Goal: Information Seeking & Learning: Learn about a topic

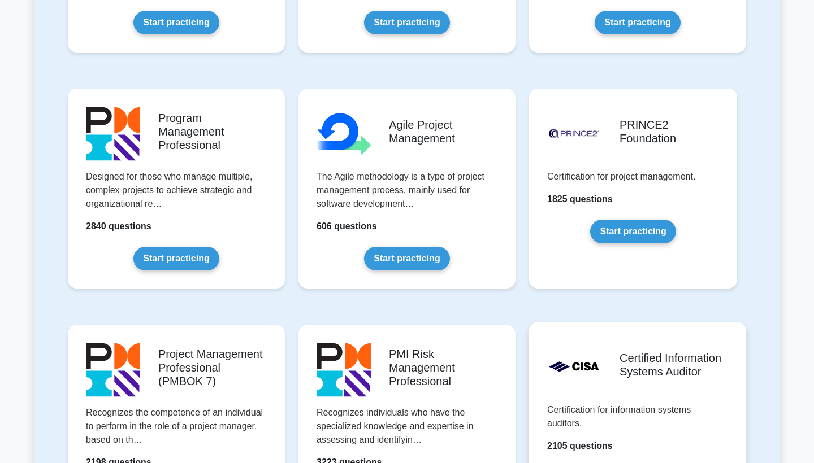
scroll to position [681, 0]
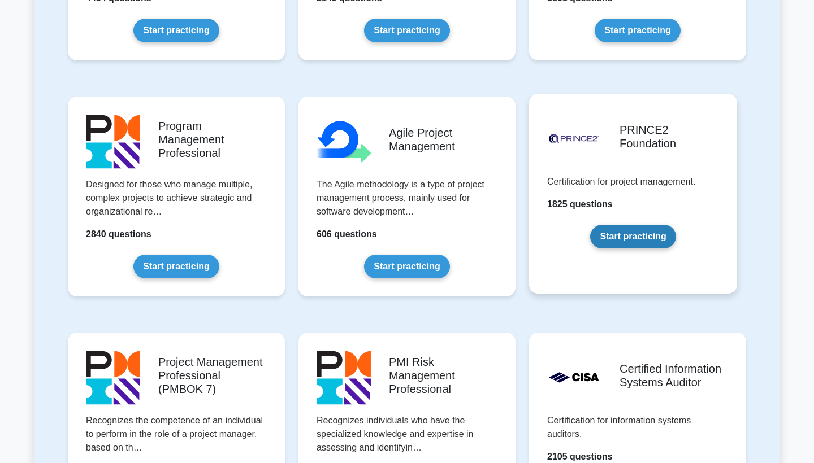
click at [616, 237] on link "Start practicing" at bounding box center [632, 237] width 85 height 24
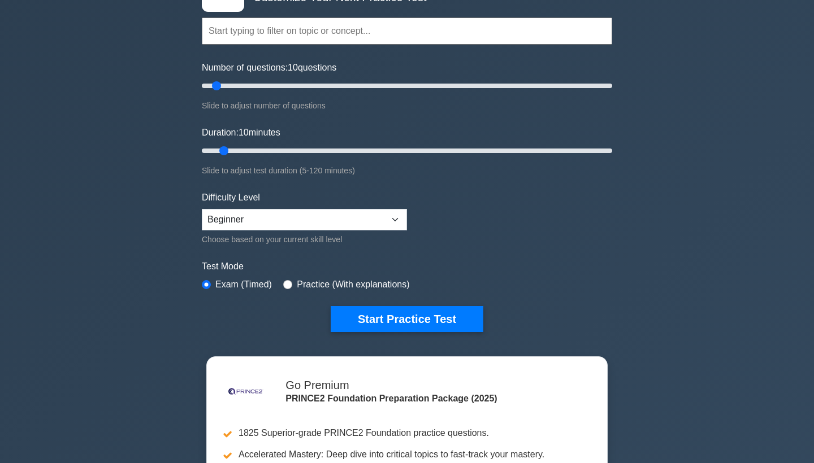
scroll to position [94, 0]
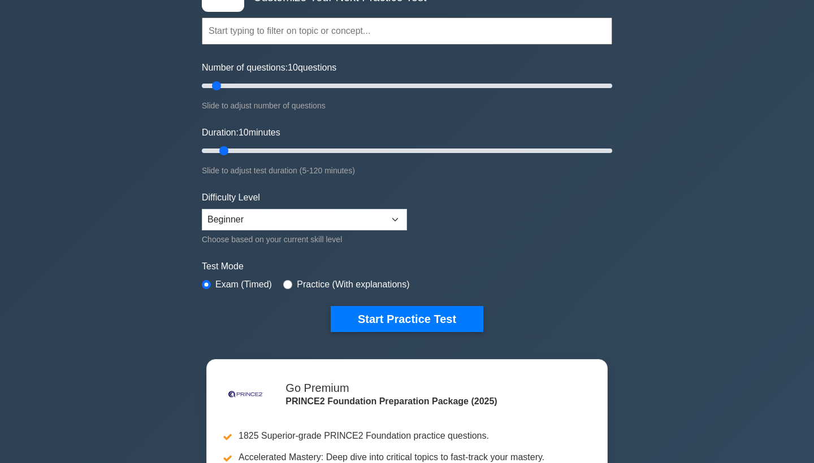
click at [395, 280] on label "Practice (With explanations)" at bounding box center [353, 285] width 112 height 14
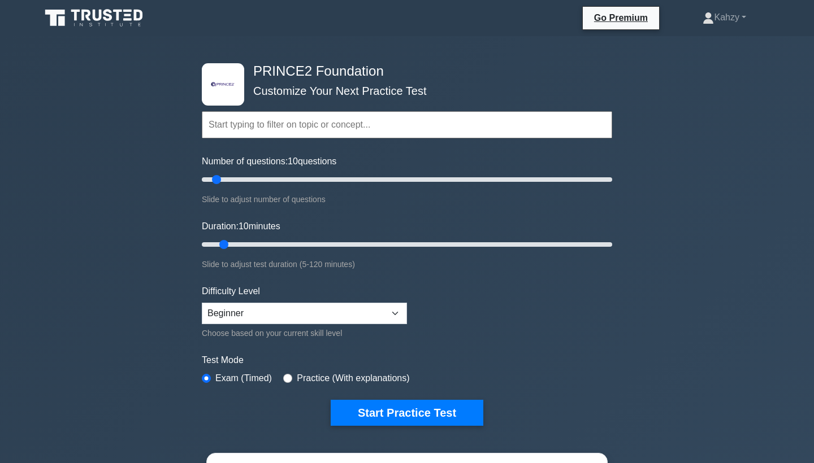
scroll to position [0, 0]
drag, startPoint x: 314, startPoint y: 234, endPoint x: 417, endPoint y: 241, distance: 103.6
click at [424, 241] on div "Duration: 10 minutes Slide to adjust test duration (5-120 minutes)" at bounding box center [407, 245] width 410 height 51
select select "expert"
drag, startPoint x: 250, startPoint y: 246, endPoint x: 660, endPoint y: 246, distance: 410.2
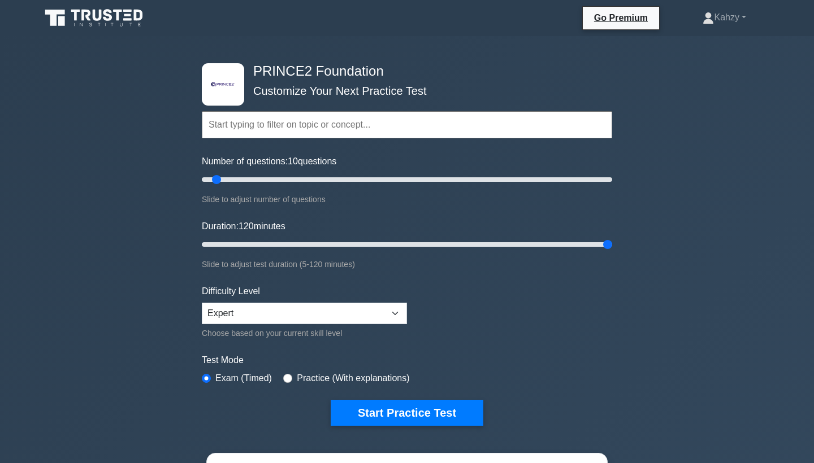
click at [660, 246] on div ".st0{fill-rule:evenodd;clip-rule:evenodd;fill:#000041;} .st1{fill-rule:evenodd;…" at bounding box center [407, 381] width 814 height 690
drag, startPoint x: 573, startPoint y: 244, endPoint x: 403, endPoint y: 245, distance: 170.1
type input "60"
click at [403, 245] on input "Duration: 60 minutes" at bounding box center [407, 245] width 410 height 14
drag, startPoint x: 213, startPoint y: 181, endPoint x: 375, endPoint y: 178, distance: 162.2
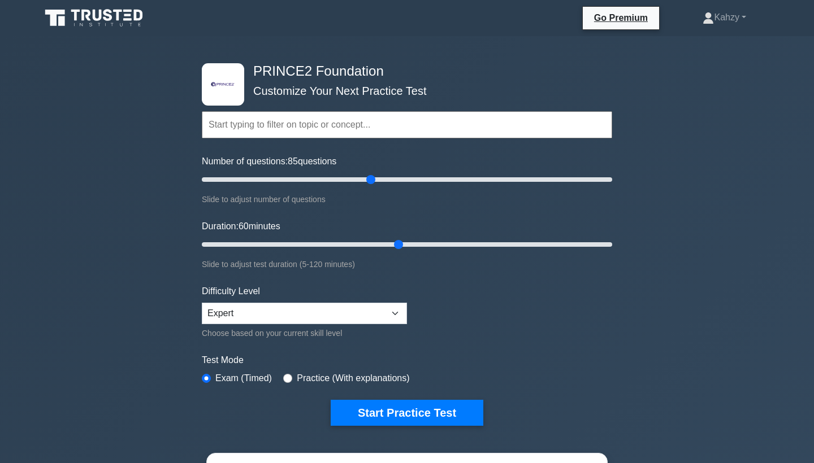
type input "85"
click at [375, 178] on input "Number of questions: 85 questions" at bounding box center [407, 180] width 410 height 14
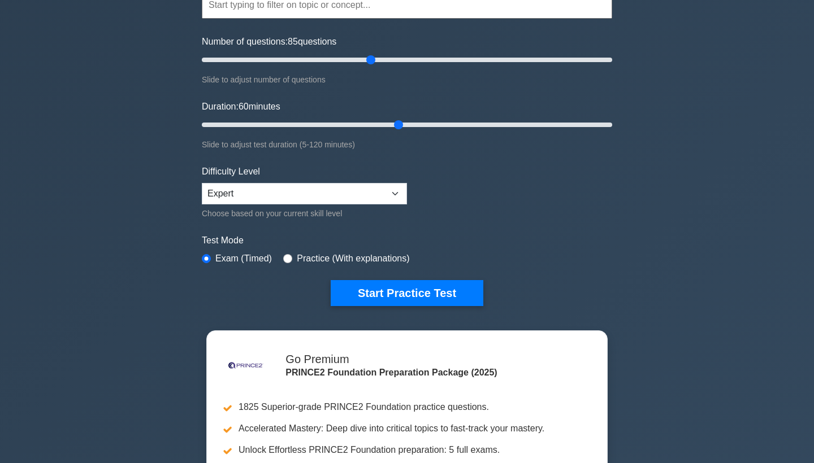
scroll to position [185, 0]
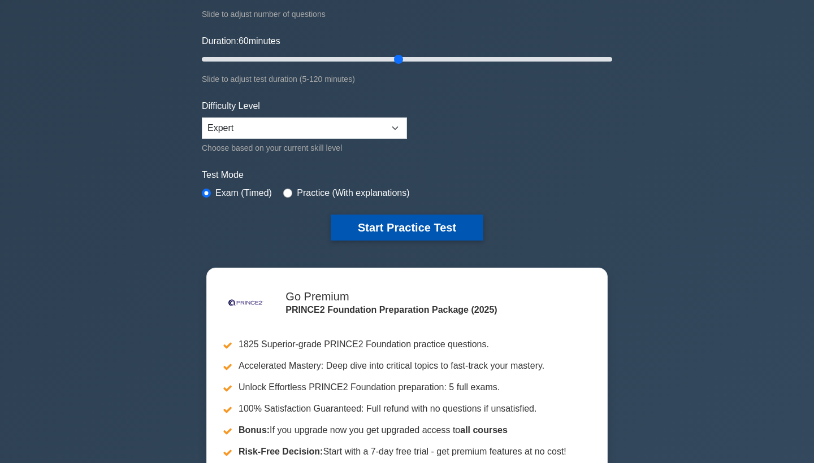
click at [420, 234] on button "Start Practice Test" at bounding box center [407, 228] width 153 height 26
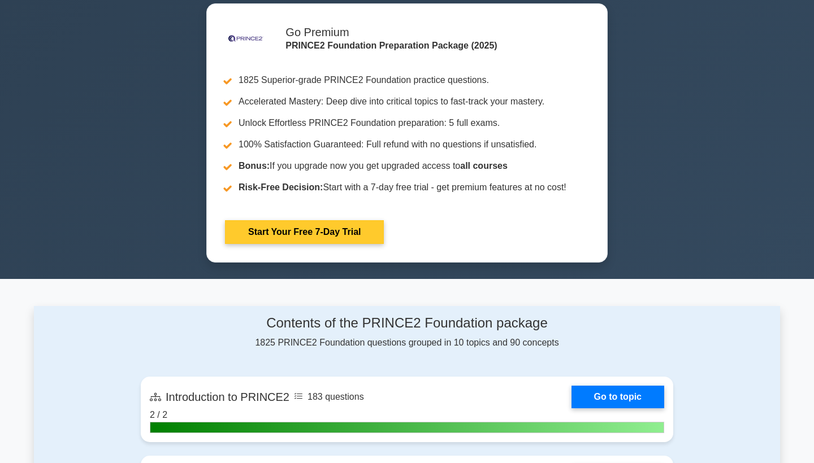
scroll to position [449, 0]
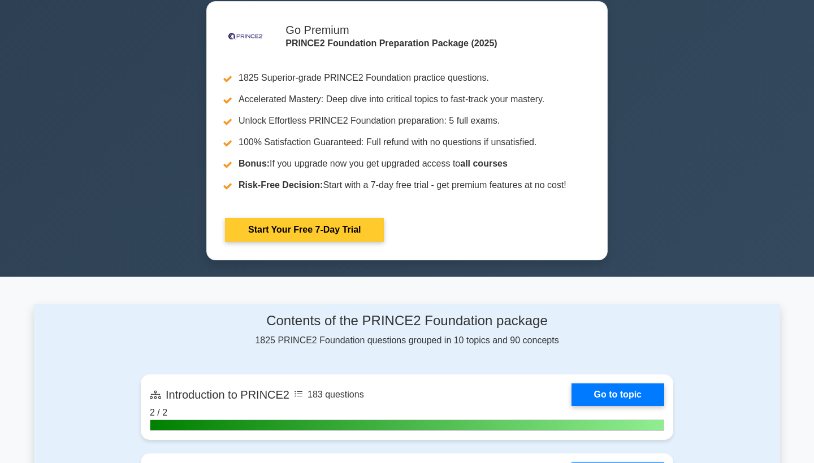
click at [330, 236] on link "Start Your Free 7-Day Trial" at bounding box center [304, 230] width 159 height 24
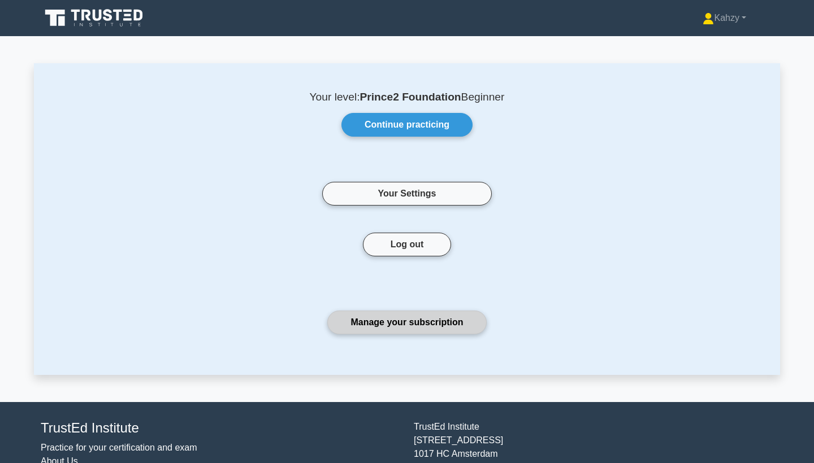
click at [384, 321] on link "Manage your subscription" at bounding box center [406, 323] width 159 height 24
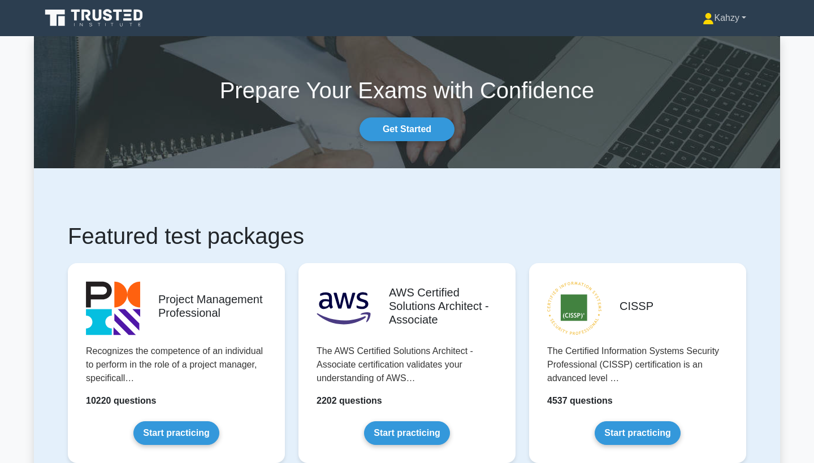
click at [708, 27] on link "Kahzy" at bounding box center [724, 18] width 98 height 23
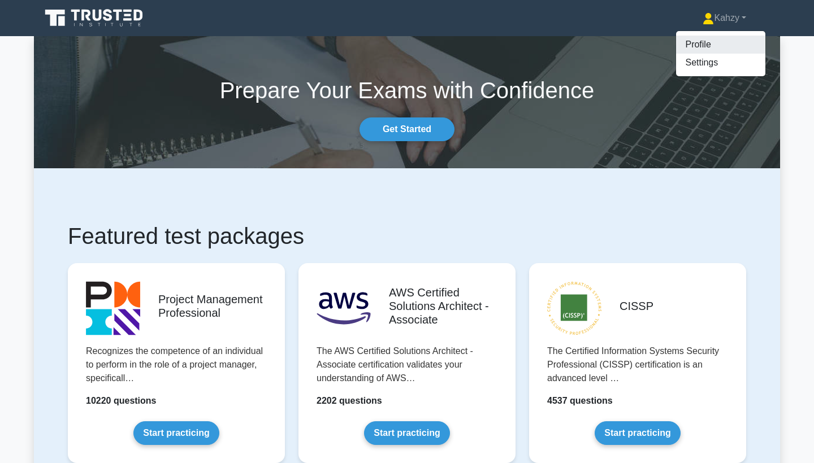
click at [679, 45] on link "Profile" at bounding box center [720, 45] width 89 height 18
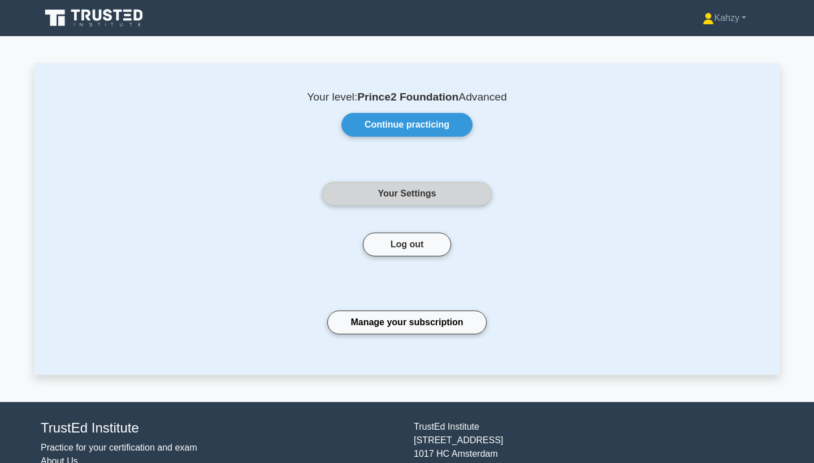
click at [423, 200] on link "Your Settings" at bounding box center [406, 194] width 169 height 24
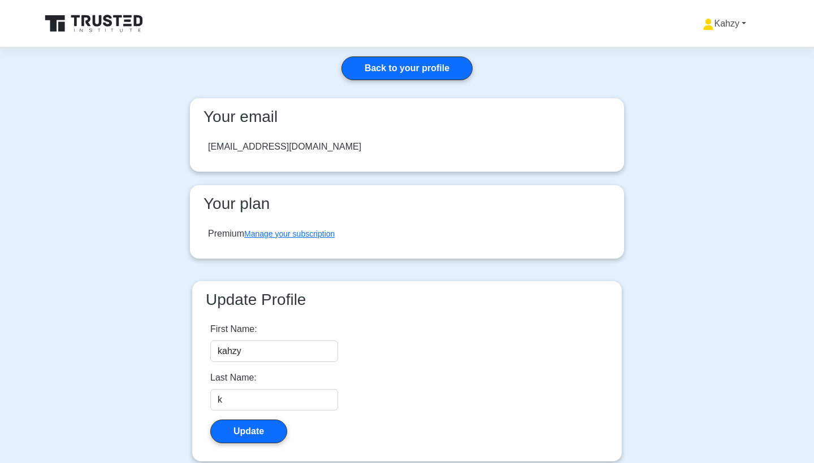
click at [728, 29] on link "Kahzy" at bounding box center [724, 23] width 98 height 23
click at [682, 50] on link "Profile" at bounding box center [720, 50] width 89 height 18
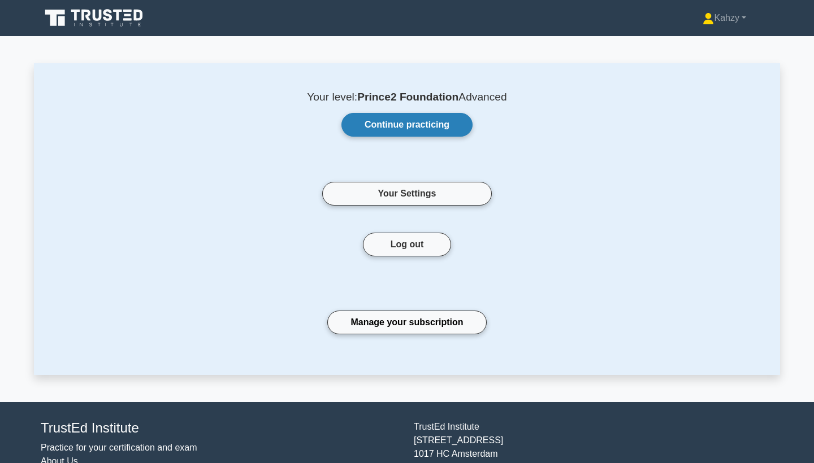
click at [384, 129] on link "Continue practicing" at bounding box center [406, 125] width 131 height 24
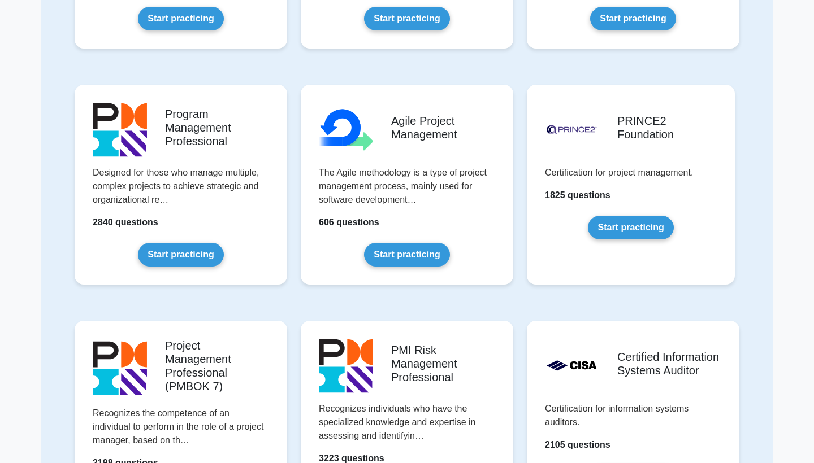
scroll to position [520, 0]
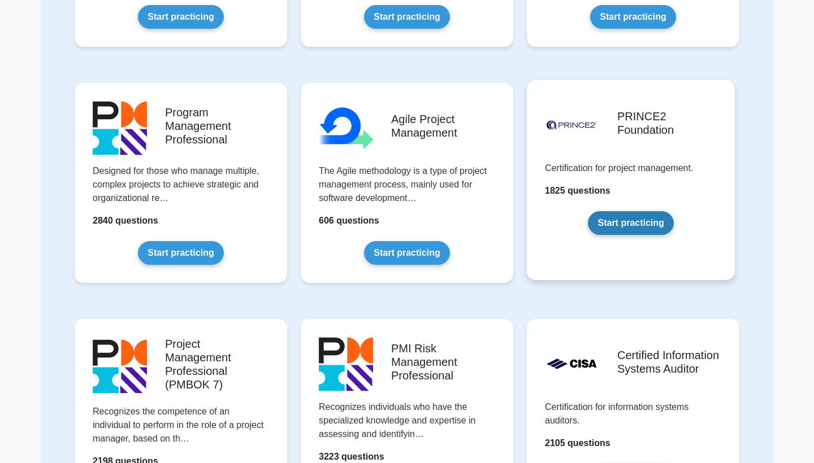
click at [607, 216] on link "Start practicing" at bounding box center [630, 223] width 85 height 24
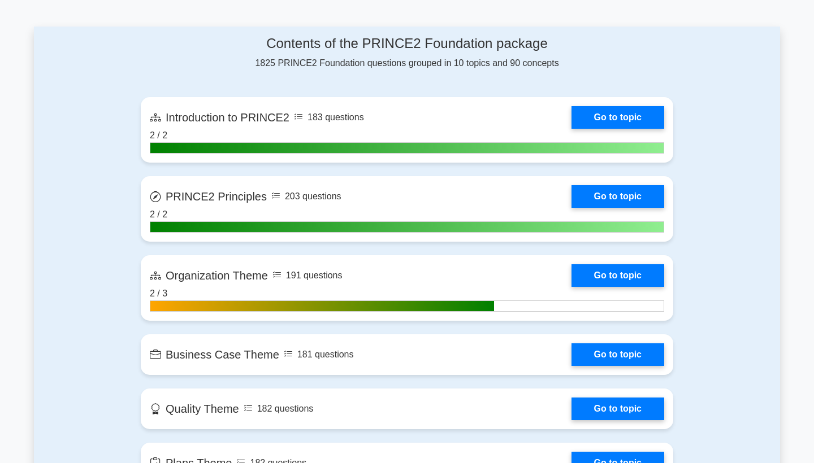
scroll to position [454, 0]
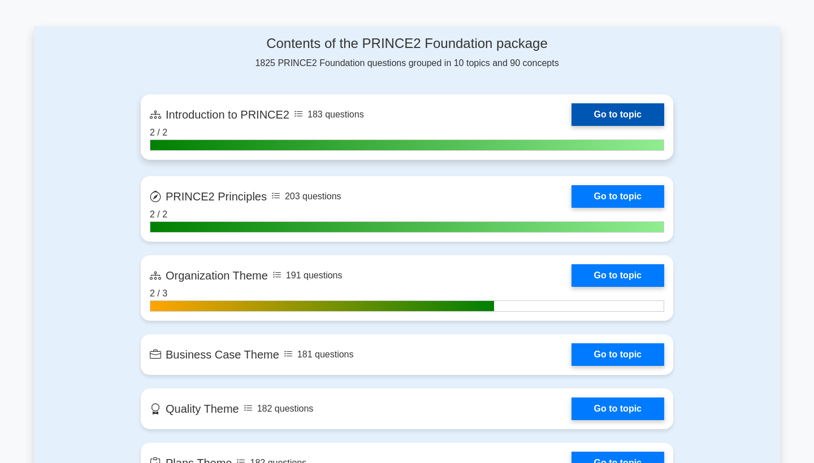
click at [616, 118] on link "Go to topic" at bounding box center [617, 114] width 93 height 23
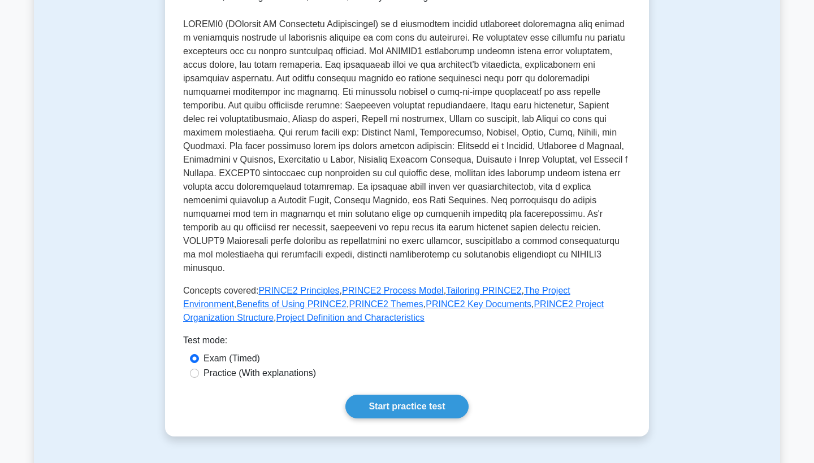
scroll to position [240, 0]
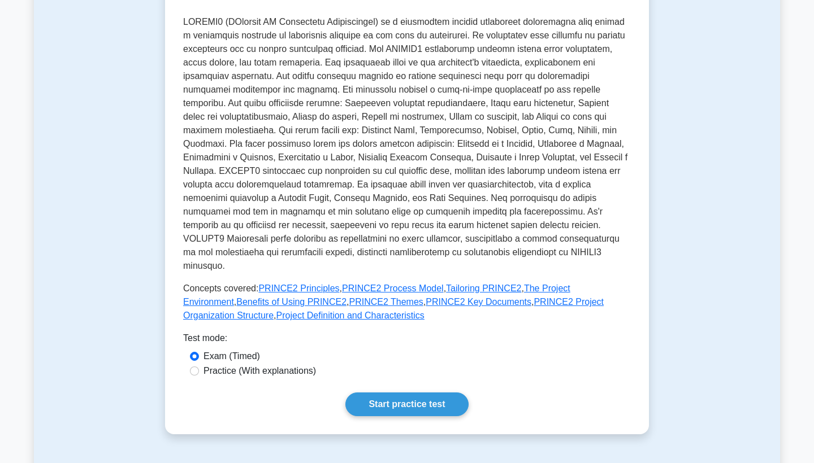
click at [262, 364] on label "Practice (With explanations)" at bounding box center [259, 371] width 112 height 14
click at [199, 367] on input "Practice (With explanations)" at bounding box center [194, 371] width 9 height 9
radio input "true"
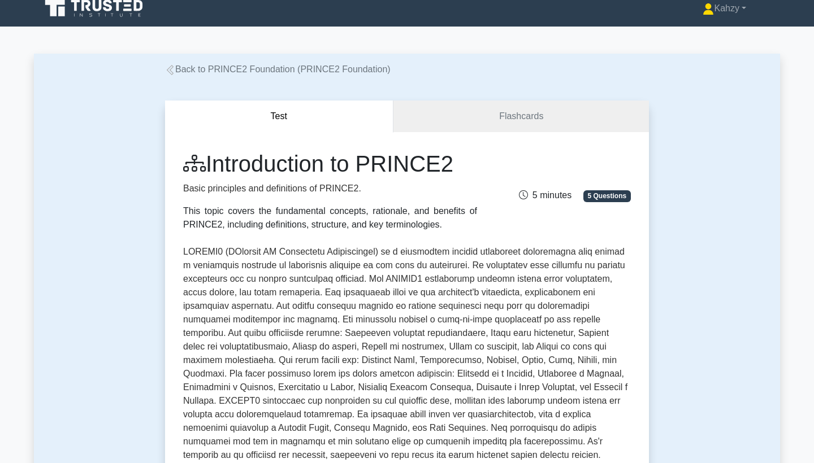
scroll to position [11, 0]
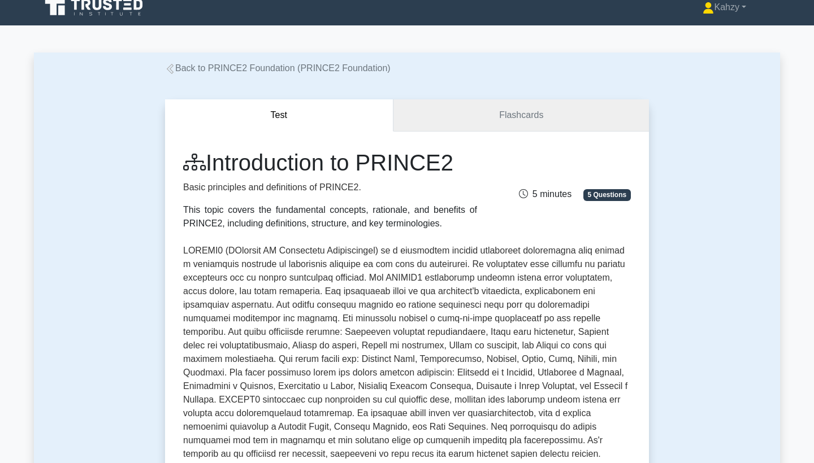
click at [441, 119] on link "Flashcards" at bounding box center [520, 115] width 255 height 32
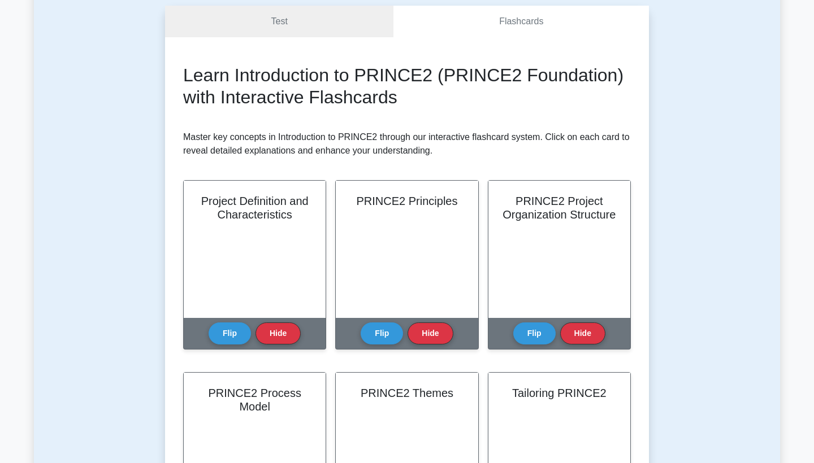
scroll to position [105, 0]
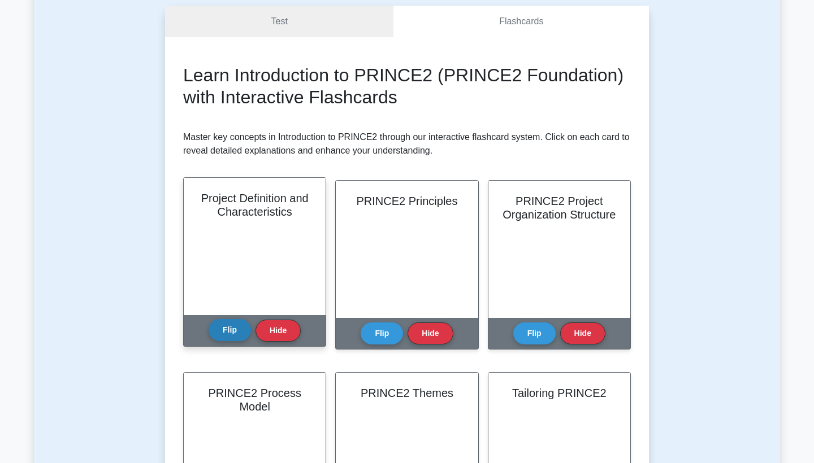
click at [227, 324] on button "Flip" at bounding box center [229, 330] width 42 height 22
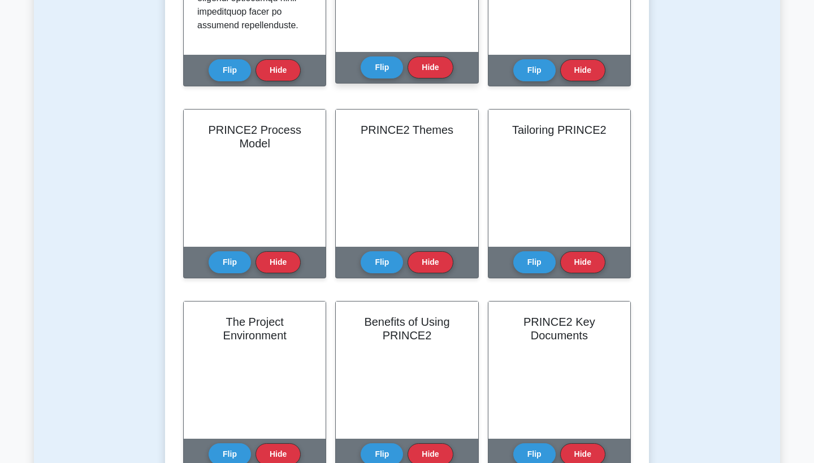
scroll to position [471, 0]
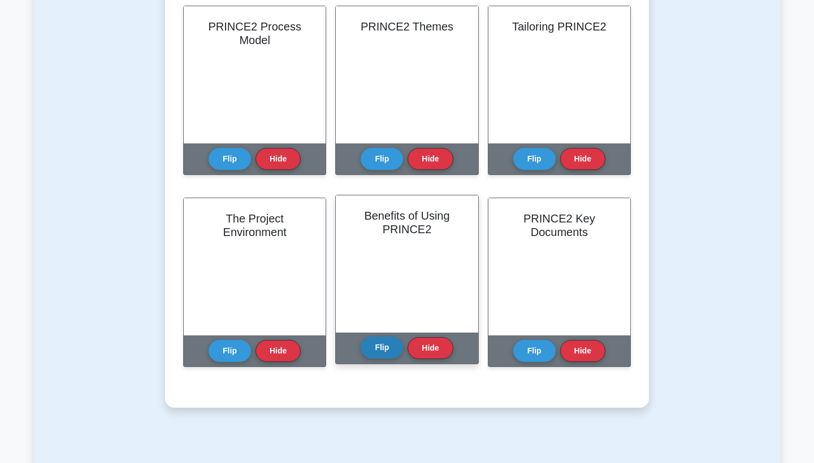
click at [377, 347] on button "Flip" at bounding box center [381, 348] width 42 height 22
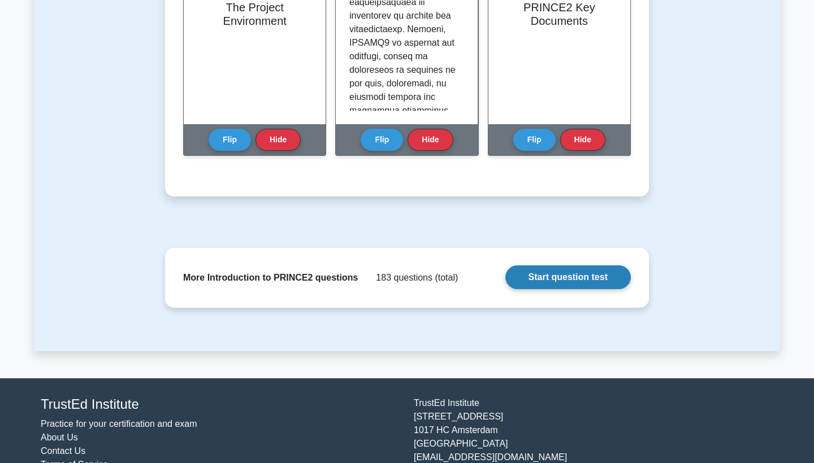
scroll to position [688, 0]
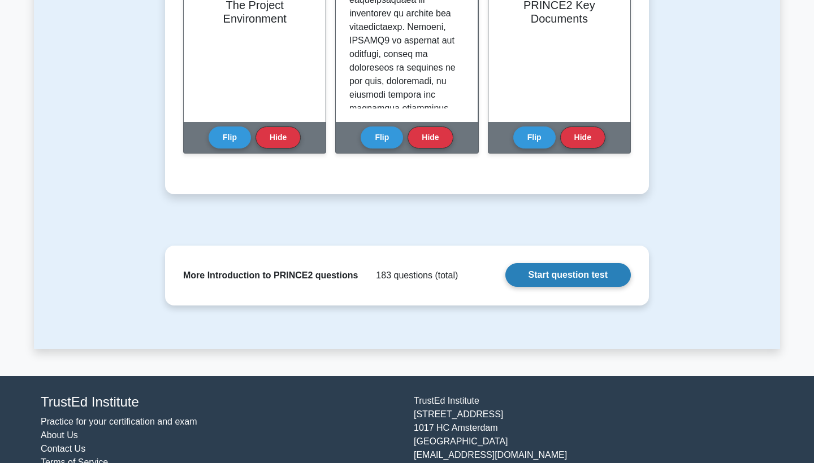
click at [529, 278] on link "Start question test" at bounding box center [567, 275] width 125 height 24
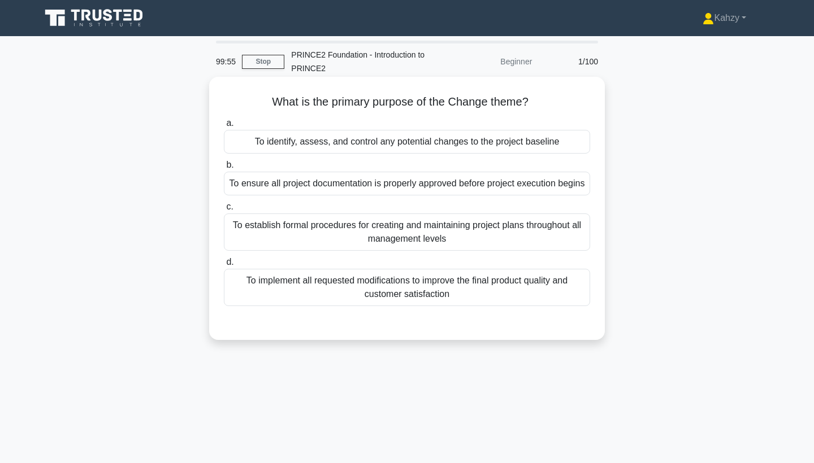
click at [481, 147] on div "To identify, assess, and control any potential changes to the project baseline" at bounding box center [407, 142] width 366 height 24
click at [224, 127] on input "a. To identify, assess, and control any potential changes to the project baseli…" at bounding box center [224, 123] width 0 height 7
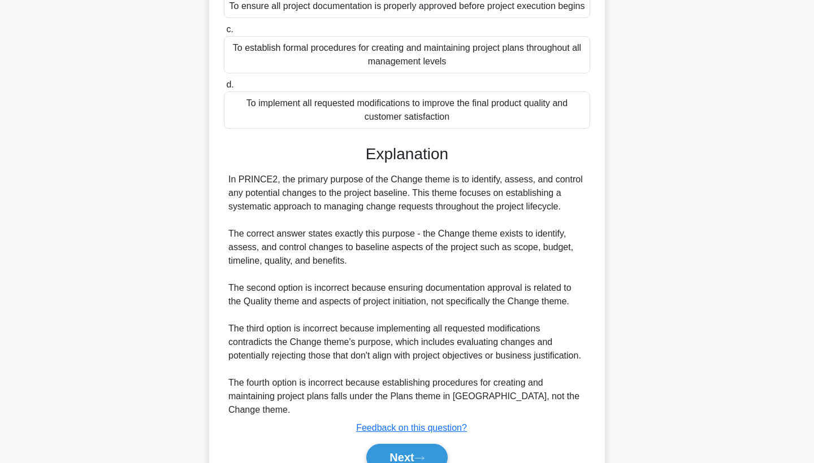
scroll to position [219, 0]
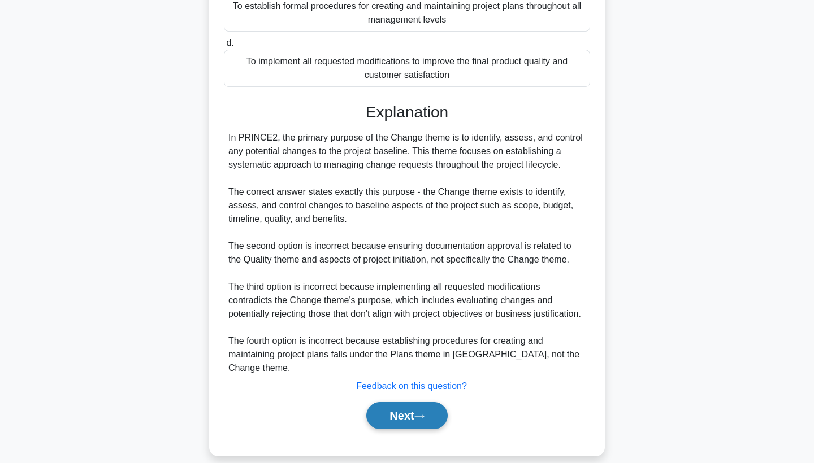
click at [373, 429] on button "Next" at bounding box center [406, 415] width 81 height 27
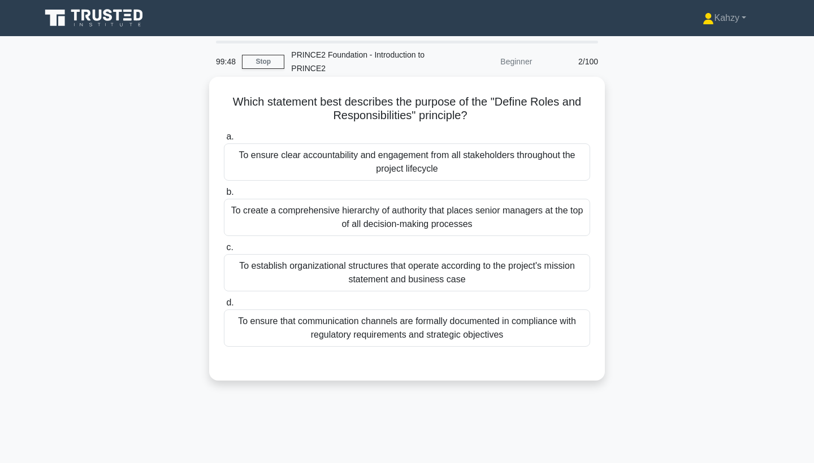
scroll to position [0, 0]
click at [406, 261] on div "To establish organizational structures that operate according to the project's …" at bounding box center [407, 272] width 366 height 37
click at [224, 251] on input "c. To establish organizational structures that operate according to the project…" at bounding box center [224, 247] width 0 height 7
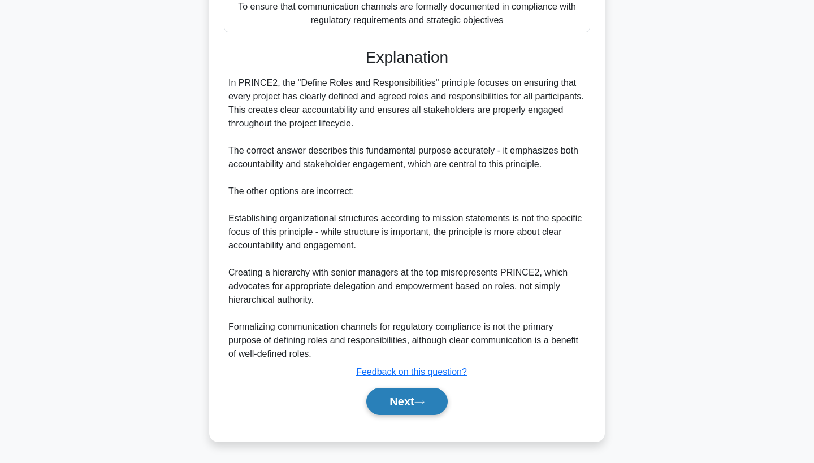
click at [398, 393] on button "Next" at bounding box center [406, 401] width 81 height 27
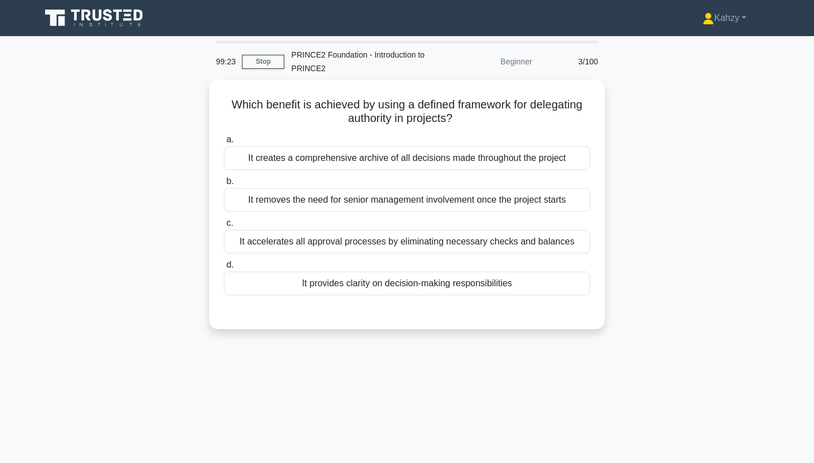
click at [803, 275] on main "99:23 Stop PRINCE2 Foundation - Introduction to PRINCE2 Beginner 3/100 Which be…" at bounding box center [407, 323] width 814 height 574
